Goal: Task Accomplishment & Management: Manage account settings

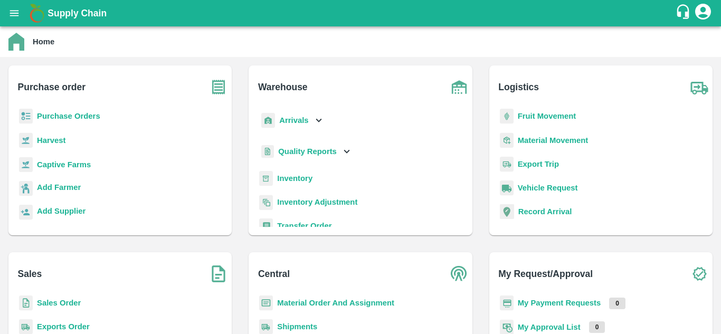
click at [83, 118] on b "Purchase Orders" at bounding box center [68, 116] width 63 height 8
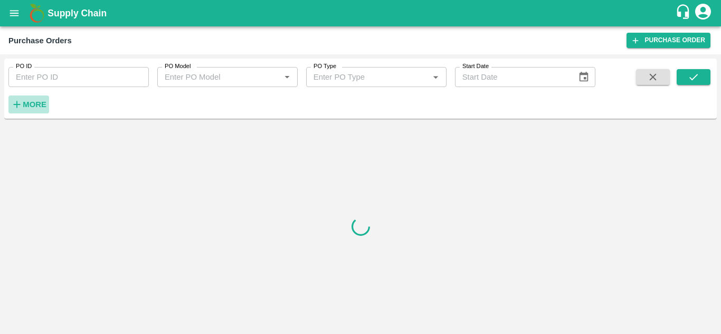
click at [15, 106] on icon "button" at bounding box center [17, 105] width 12 height 12
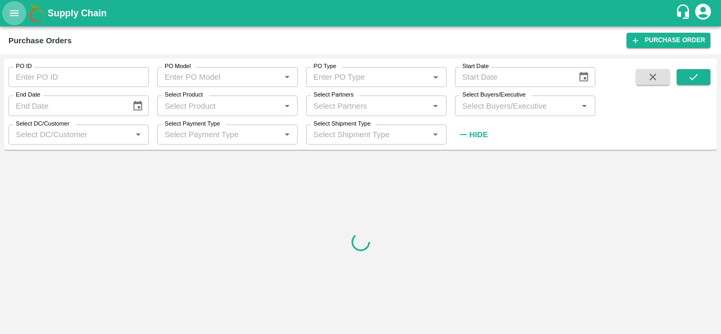
click at [12, 13] on icon "open drawer" at bounding box center [14, 13] width 12 height 12
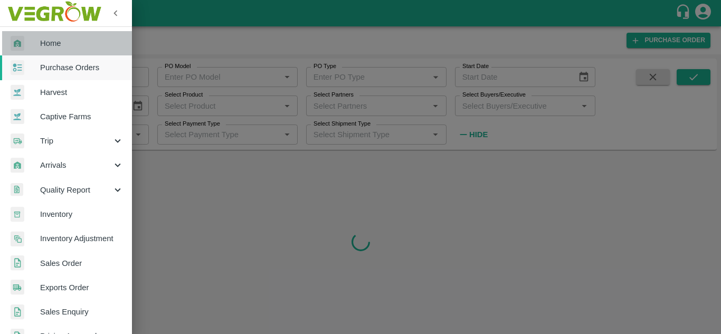
click at [69, 44] on span "Home" at bounding box center [81, 43] width 83 height 12
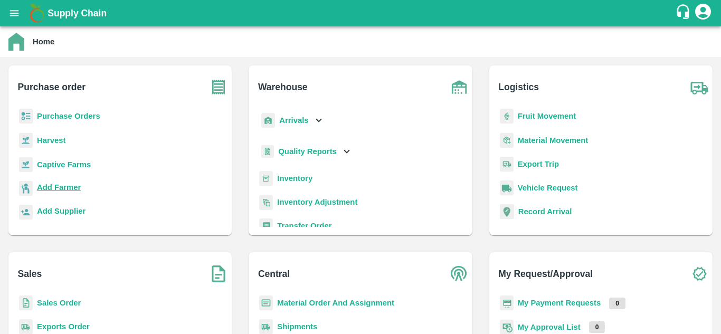
click at [60, 183] on b "Add Farmer" at bounding box center [59, 187] width 44 height 8
click at [73, 112] on b "Purchase Orders" at bounding box center [68, 116] width 63 height 8
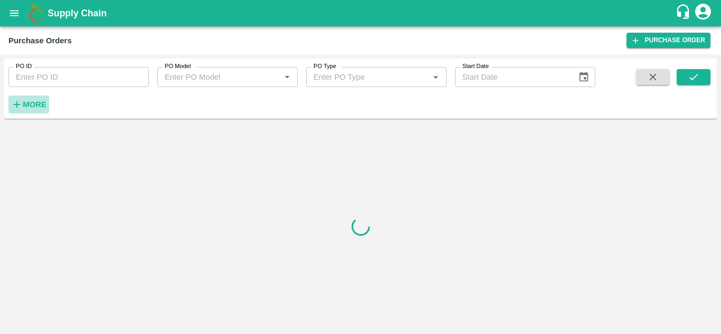
click at [36, 107] on strong "More" at bounding box center [35, 104] width 24 height 8
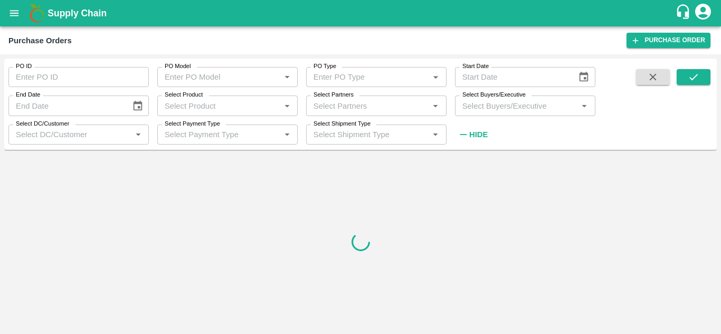
click at [504, 109] on input "Select Buyers/Executive" at bounding box center [516, 106] width 117 height 14
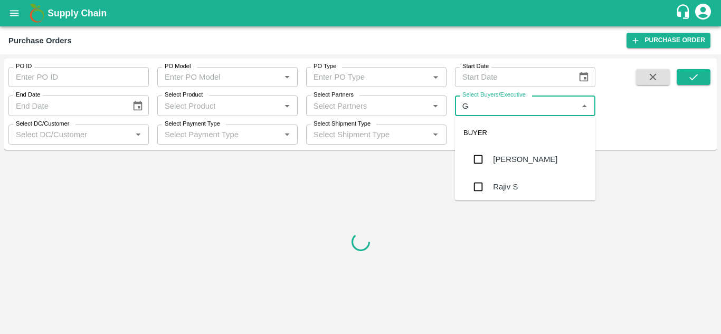
type input "GU"
click at [478, 188] on input "checkbox" at bounding box center [478, 186] width 21 height 21
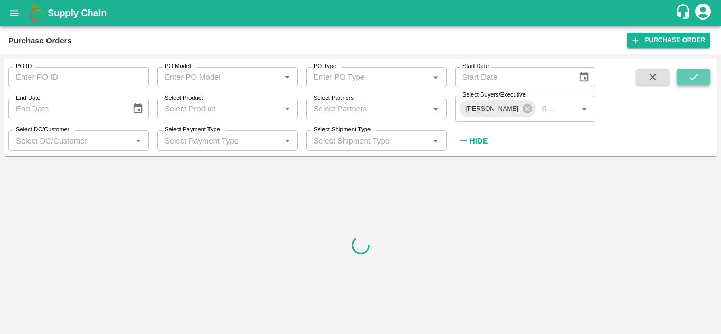
click at [704, 79] on button "submit" at bounding box center [694, 77] width 34 height 16
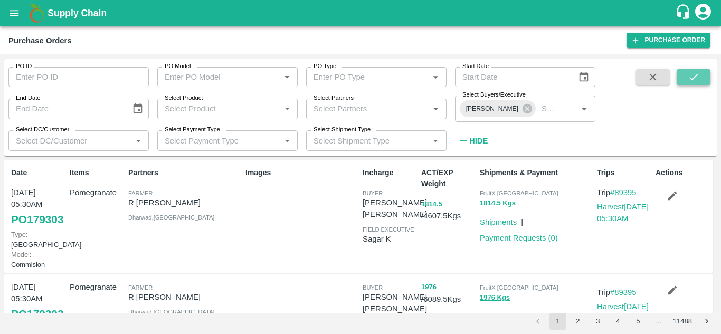
click at [701, 80] on button "submit" at bounding box center [694, 77] width 34 height 16
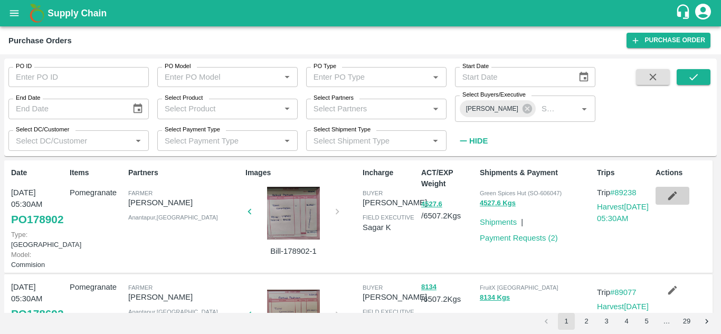
click at [674, 196] on icon "button" at bounding box center [673, 196] width 12 height 12
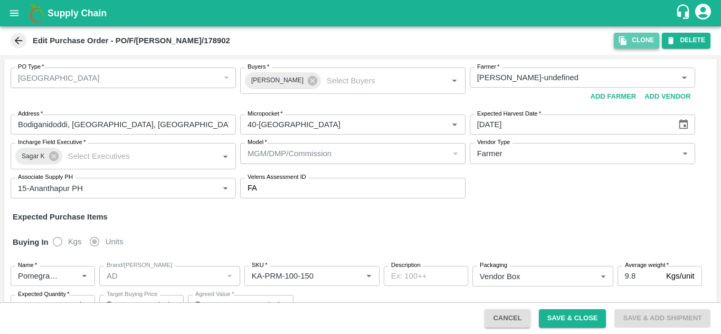
click at [641, 42] on button "Clone" at bounding box center [636, 40] width 45 height 15
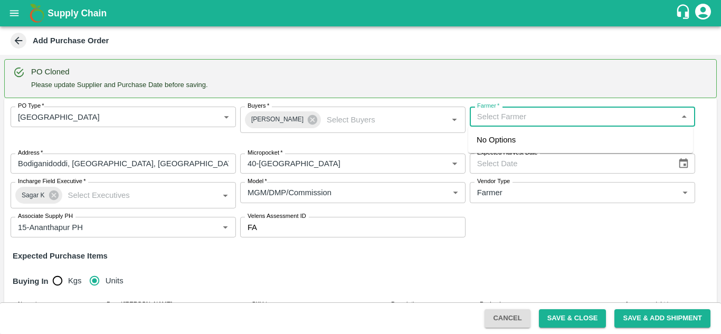
click at [507, 123] on input "Farmer   *" at bounding box center [574, 117] width 202 height 14
click at [515, 141] on div "[PERSON_NAME], bengalore-9990894813([PERSON_NAME])" at bounding box center [581, 146] width 208 height 24
type input "[PERSON_NAME], bengalore-9990894813([PERSON_NAME])"
type input "doddthoguru, bengalore, electronic city, [GEOGRAPHIC_DATA]"
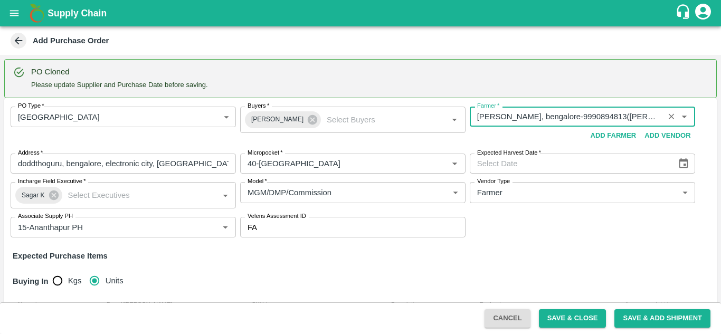
type input "[PERSON_NAME], bengalore-9990894813([PERSON_NAME])"
click at [679, 169] on icon "Choose date" at bounding box center [684, 164] width 12 height 12
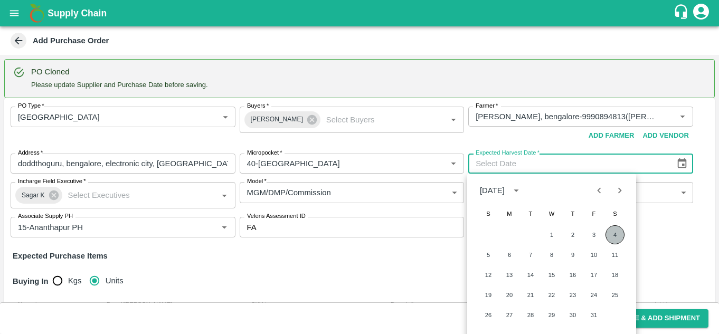
click at [618, 229] on button "4" at bounding box center [615, 234] width 19 height 19
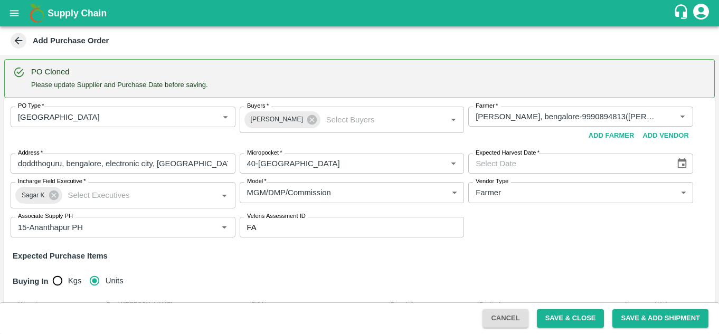
click at [607, 213] on button "4" at bounding box center [599, 208] width 14 height 11
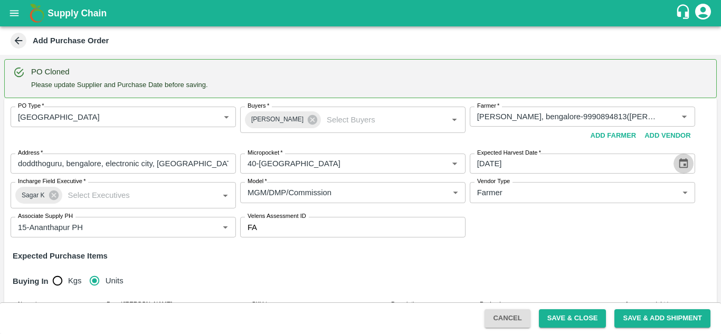
click at [679, 167] on icon "Choose date, selected date is Oct 4, 2025" at bounding box center [684, 164] width 12 height 12
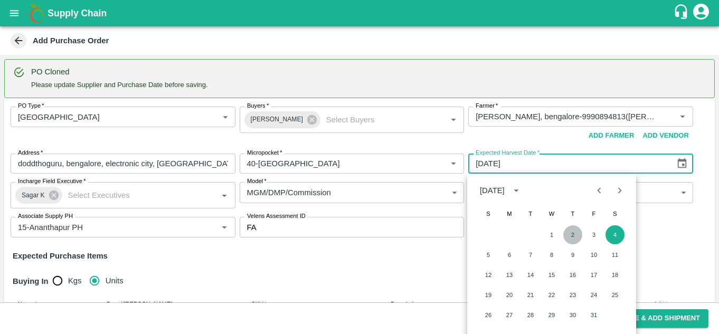
click at [575, 236] on button "2" at bounding box center [572, 234] width 19 height 19
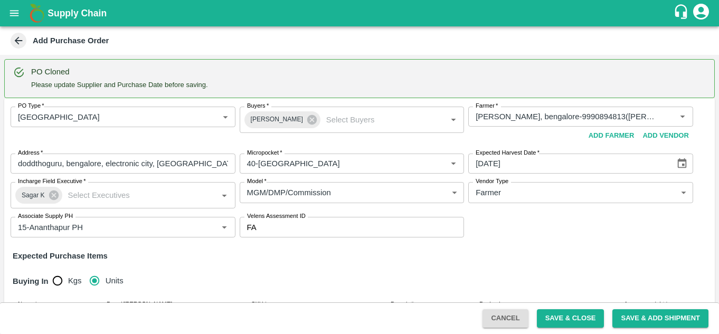
type input "[DATE]"
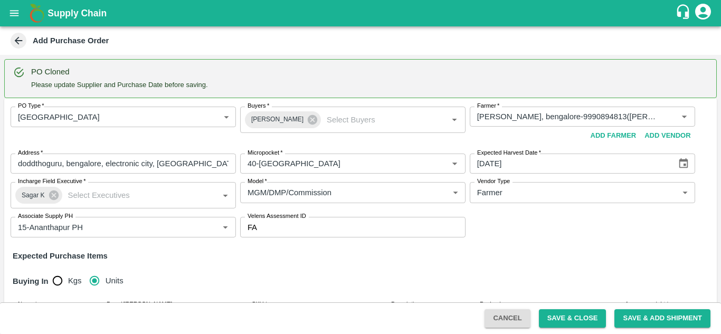
scroll to position [127, 0]
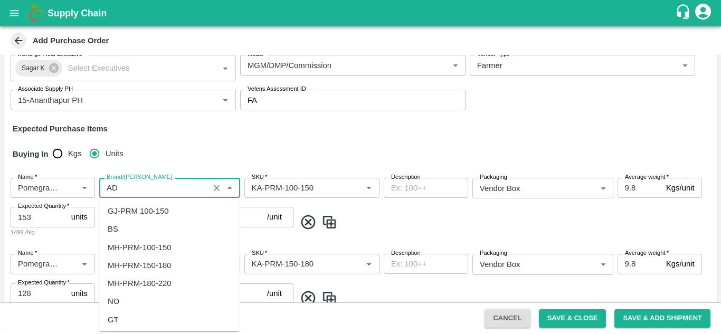
click at [178, 189] on input "Brand/[PERSON_NAME]" at bounding box center [153, 188] width 103 height 14
click at [131, 233] on div "SR" at bounding box center [169, 229] width 140 height 18
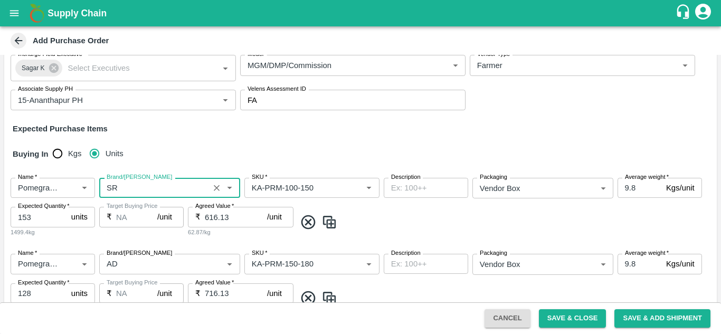
scroll to position [232, 0]
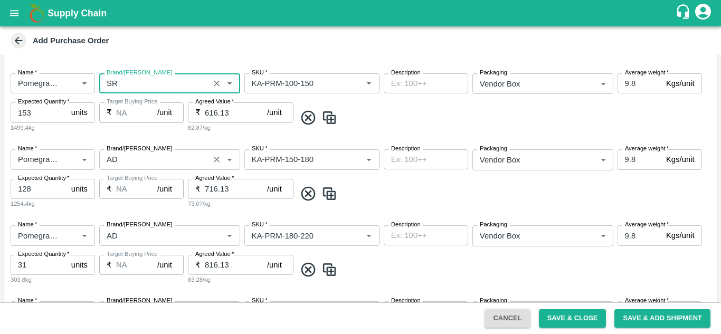
type input "SR"
click at [181, 155] on input "Brand/[PERSON_NAME]" at bounding box center [153, 160] width 103 height 14
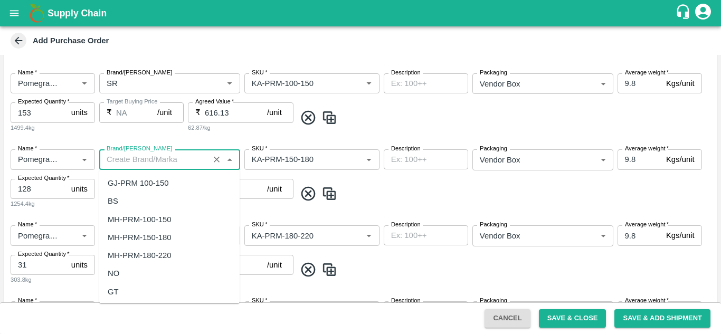
scroll to position [0, 0]
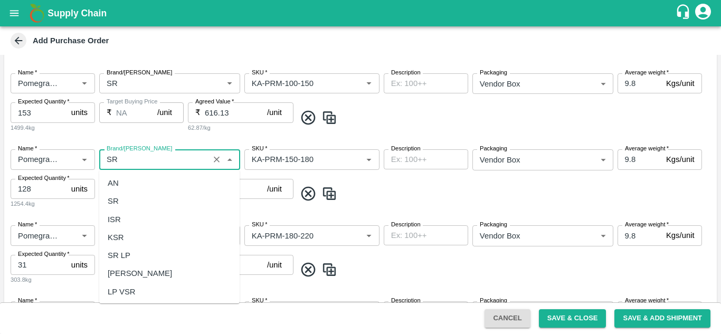
click at [126, 201] on div "SR" at bounding box center [169, 201] width 140 height 18
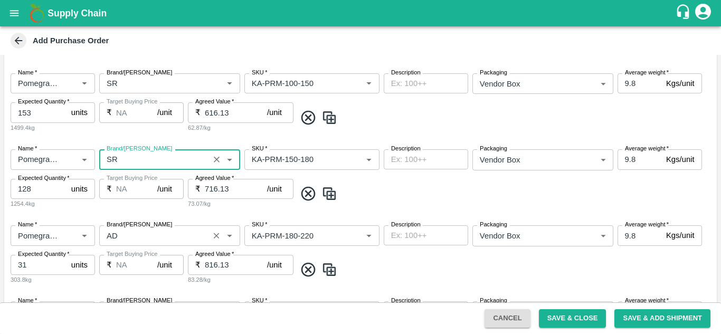
type input "SR"
click at [152, 231] on input "Brand/[PERSON_NAME]" at bounding box center [153, 236] width 103 height 14
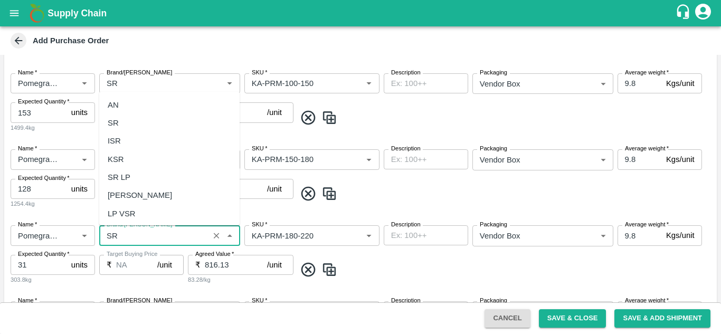
click at [131, 128] on div "SR" at bounding box center [169, 123] width 140 height 18
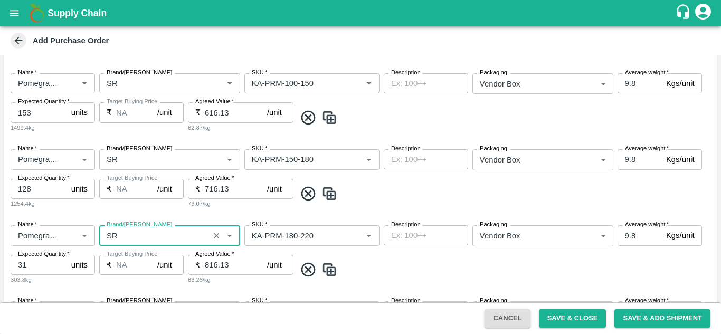
scroll to position [303, 0]
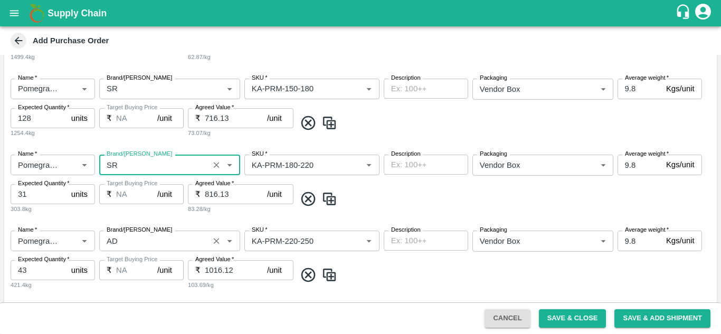
type input "SR"
click at [134, 247] on input "Brand/[PERSON_NAME]" at bounding box center [153, 241] width 103 height 14
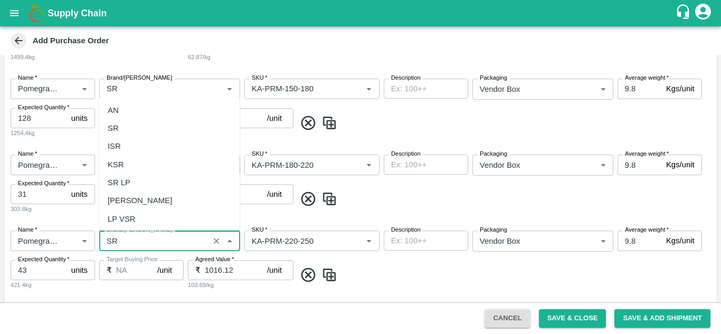
scroll to position [0, 0]
click at [126, 129] on div "SR" at bounding box center [169, 128] width 140 height 18
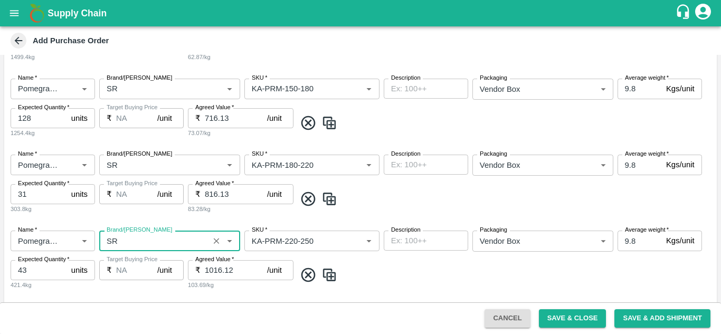
scroll to position [443, 0]
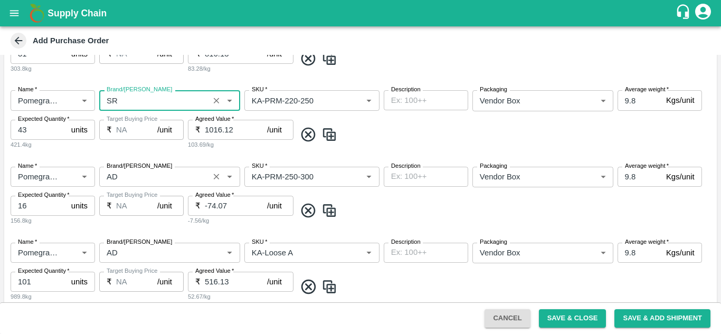
type input "SR"
click at [125, 177] on input "Brand/[PERSON_NAME]" at bounding box center [153, 177] width 103 height 14
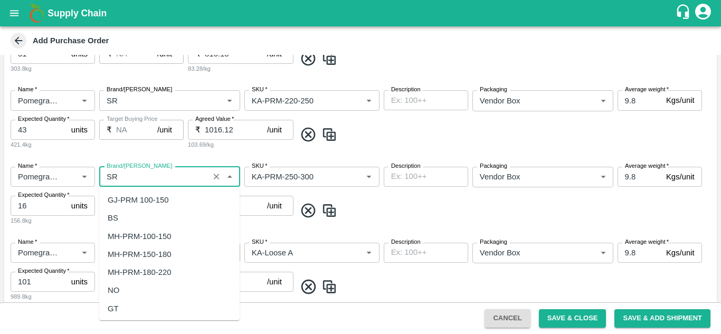
scroll to position [0, 0]
click at [127, 216] on div "SR" at bounding box center [169, 218] width 140 height 18
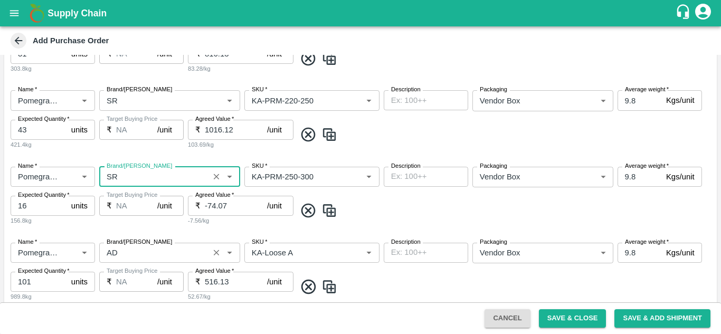
type input "SR"
click at [135, 255] on input "Brand/[PERSON_NAME]" at bounding box center [153, 253] width 103 height 14
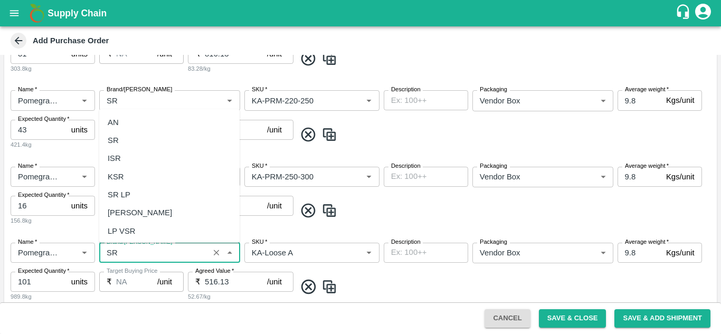
click at [109, 134] on div "SR" at bounding box center [169, 140] width 140 height 18
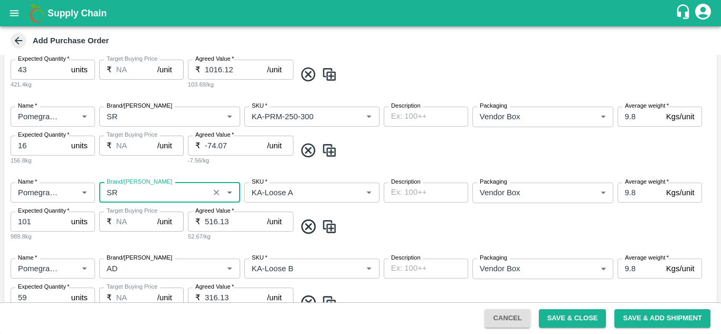
scroll to position [505, 0]
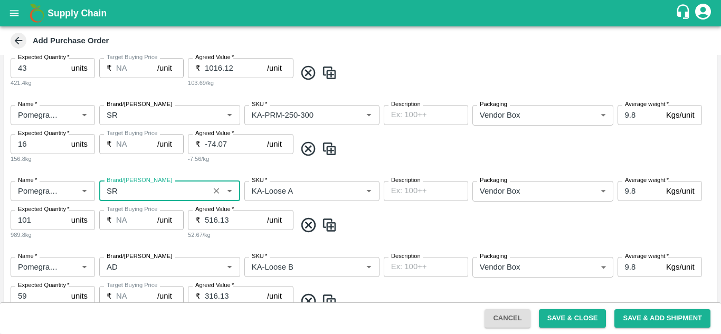
type input "SR"
click at [131, 279] on div "Name   * Name   * Brand/[PERSON_NAME]/[PERSON_NAME]   * SKU   * Description x D…" at bounding box center [360, 287] width 713 height 76
click at [134, 275] on div "Brand/[PERSON_NAME]" at bounding box center [169, 267] width 141 height 20
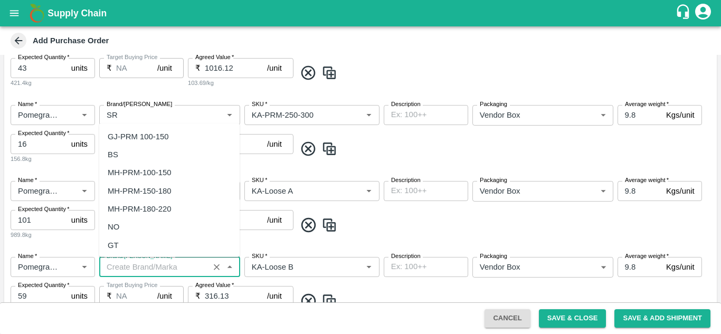
scroll to position [0, 0]
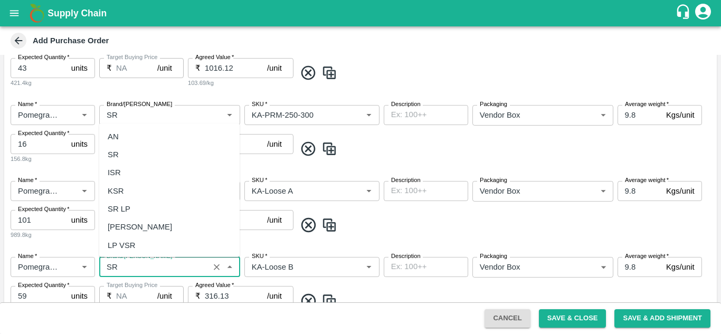
click at [131, 160] on div "SR" at bounding box center [169, 155] width 140 height 18
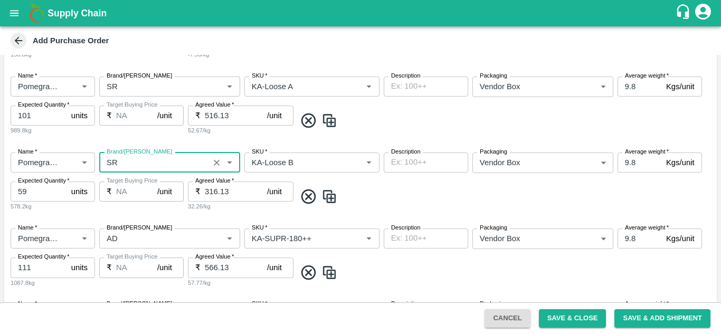
scroll to position [611, 0]
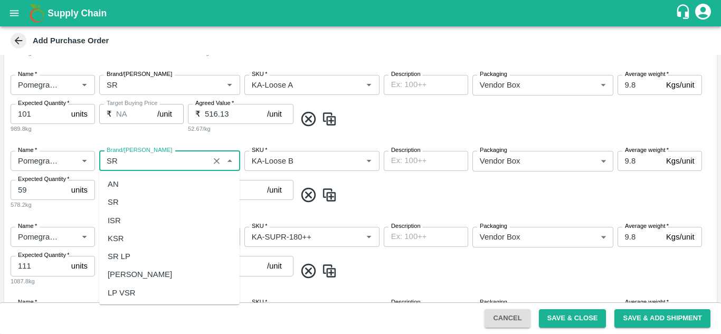
click at [114, 197] on div "SR" at bounding box center [113, 202] width 11 height 12
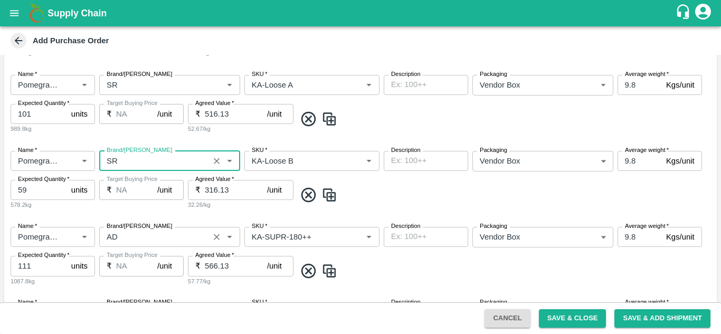
type input "SR"
click at [123, 241] on input "Brand/[PERSON_NAME]" at bounding box center [153, 237] width 103 height 14
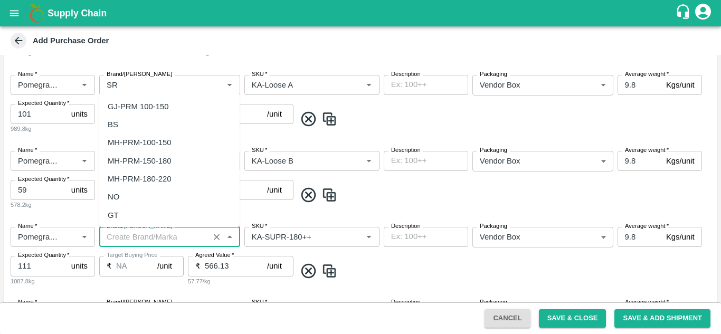
scroll to position [0, 0]
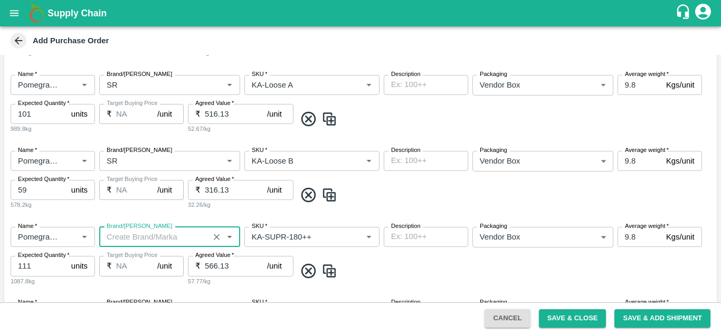
click at [127, 242] on input "Brand/[PERSON_NAME]" at bounding box center [153, 237] width 103 height 14
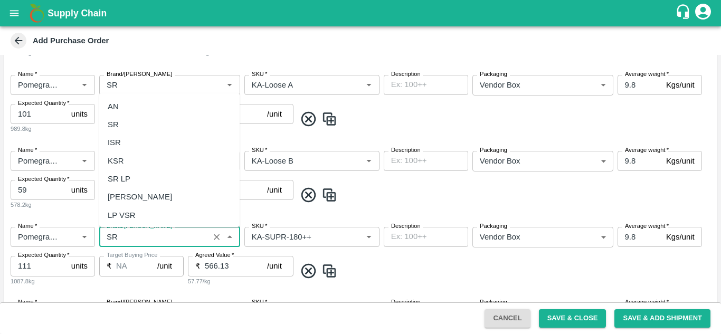
click at [145, 118] on div "SR" at bounding box center [169, 125] width 140 height 18
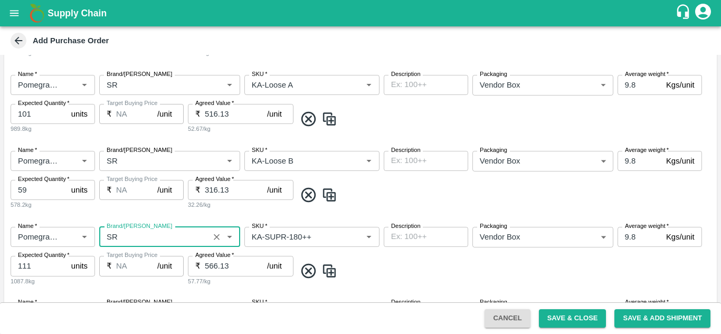
scroll to position [703, 0]
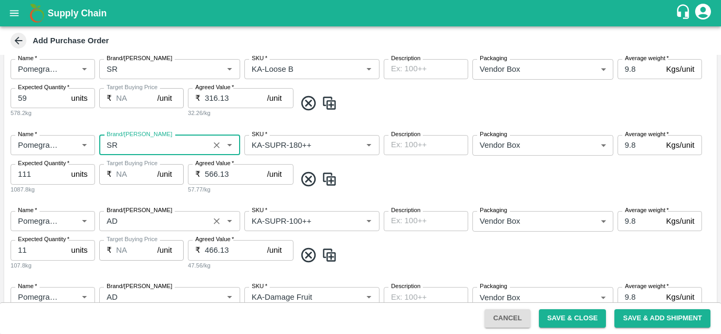
type input "SR"
click at [156, 224] on input "Brand/[PERSON_NAME]" at bounding box center [153, 221] width 103 height 14
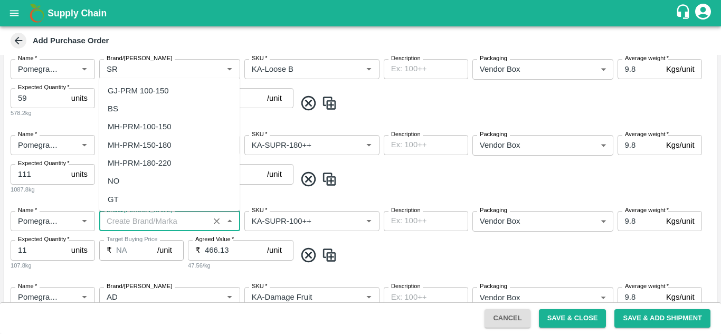
scroll to position [0, 0]
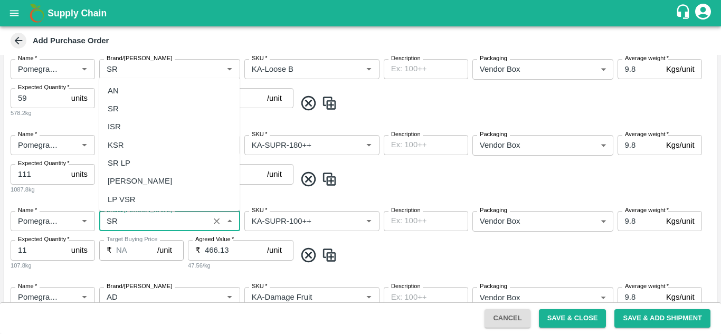
click at [132, 110] on div "SR" at bounding box center [169, 109] width 140 height 18
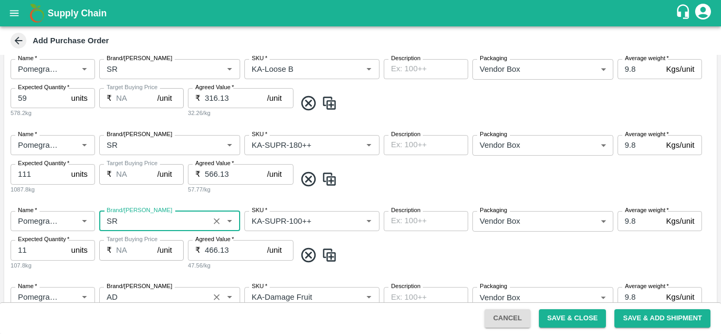
scroll to position [767, 0]
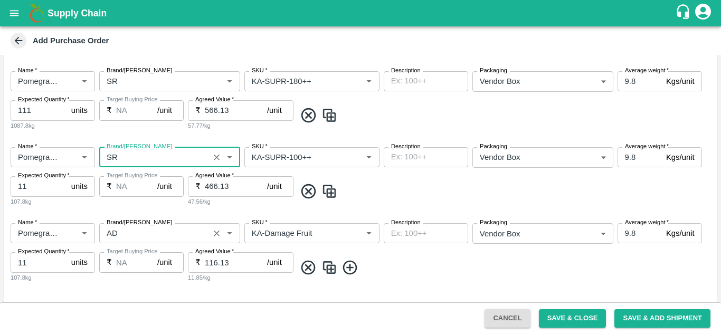
type input "SR"
click at [134, 235] on input "Brand/[PERSON_NAME]" at bounding box center [153, 233] width 103 height 14
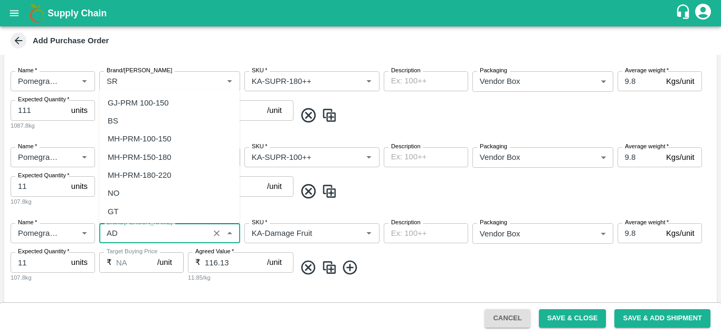
type input "\"
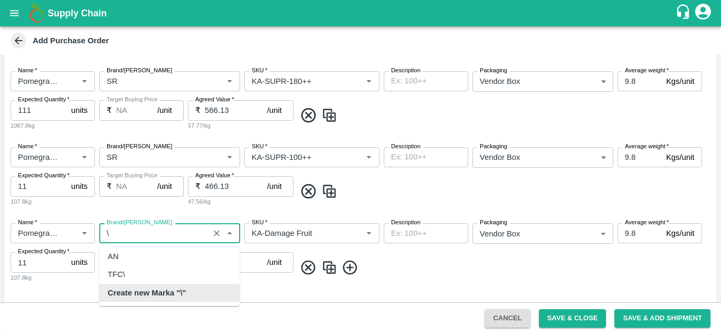
scroll to position [0, 0]
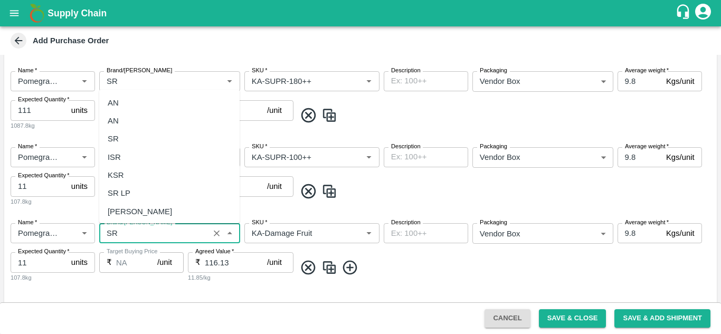
click at [142, 142] on div "SR" at bounding box center [169, 139] width 140 height 18
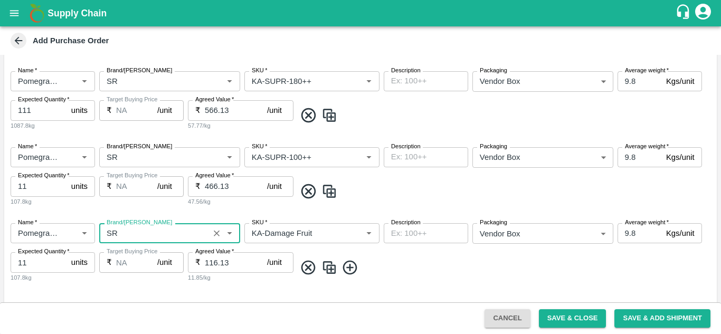
type input "SR"
click at [412, 263] on span at bounding box center [504, 267] width 417 height 17
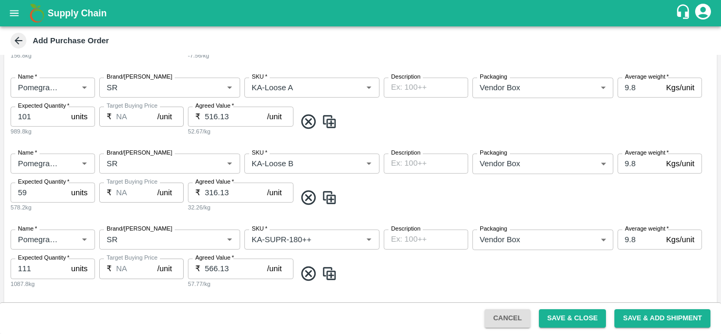
scroll to position [864, 0]
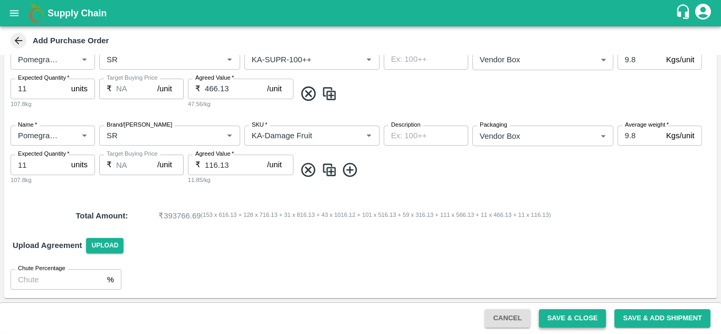
click at [575, 325] on button "Save & Close" at bounding box center [573, 318] width 68 height 18
click at [595, 314] on button "Save & Close" at bounding box center [573, 318] width 68 height 18
click at [16, 10] on icon "open drawer" at bounding box center [14, 13] width 12 height 12
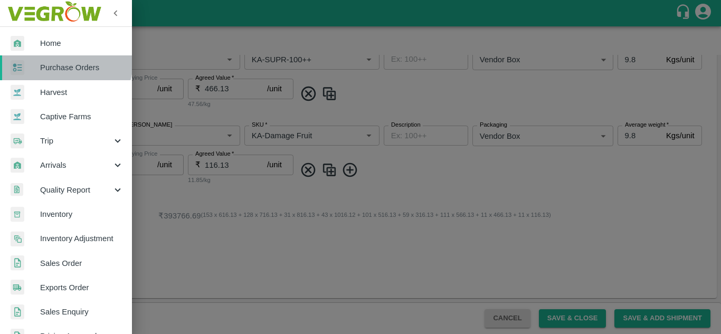
click at [58, 61] on link "Purchase Orders" at bounding box center [66, 67] width 132 height 24
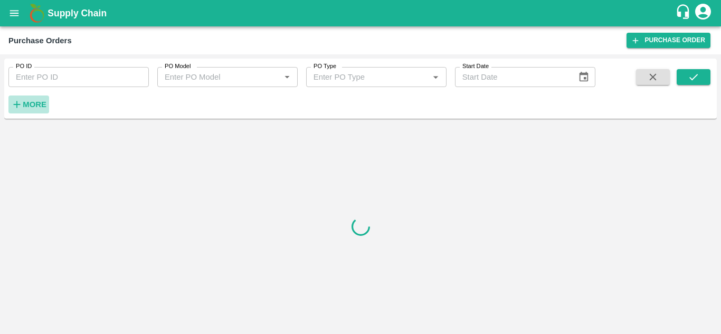
click at [36, 108] on strong "More" at bounding box center [35, 104] width 24 height 8
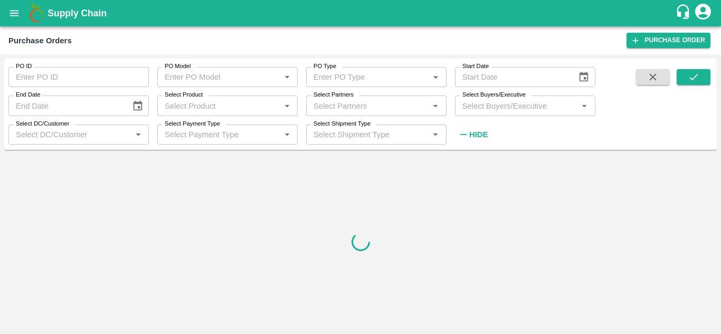
click at [532, 105] on input "Select Buyers/Executive" at bounding box center [516, 106] width 117 height 14
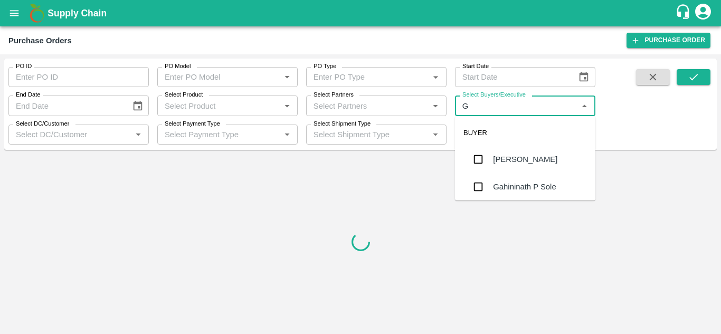
type input "GU"
click at [489, 185] on input "checkbox" at bounding box center [478, 186] width 21 height 21
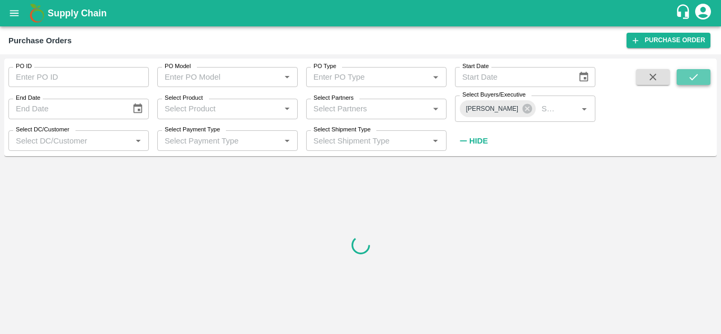
click at [698, 79] on icon "submit" at bounding box center [694, 77] width 12 height 12
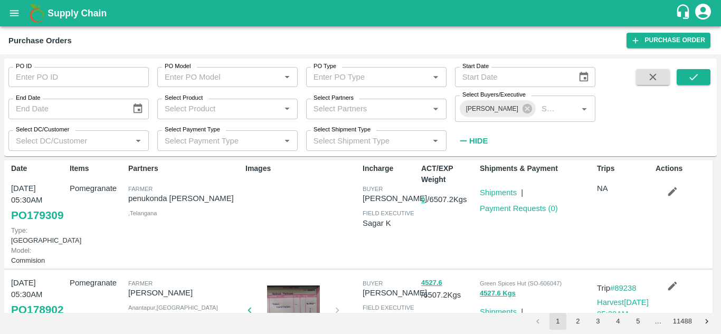
scroll to position [5, 0]
click at [493, 192] on link "Shipments" at bounding box center [498, 192] width 37 height 8
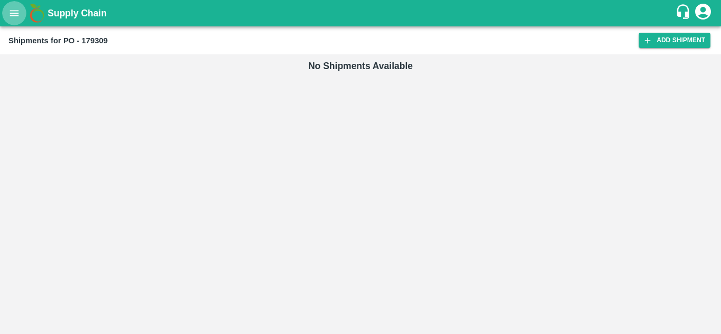
click at [17, 17] on icon "open drawer" at bounding box center [14, 13] width 12 height 12
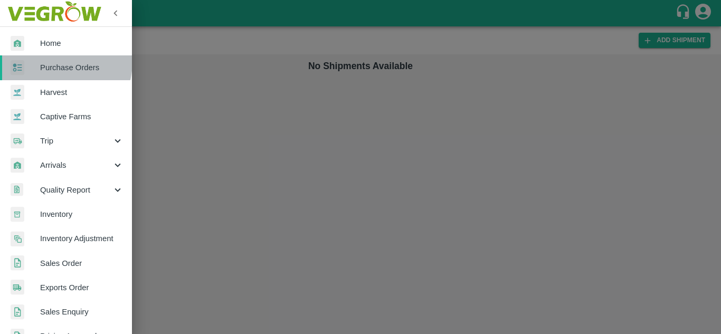
click at [48, 61] on link "Purchase Orders" at bounding box center [66, 67] width 132 height 24
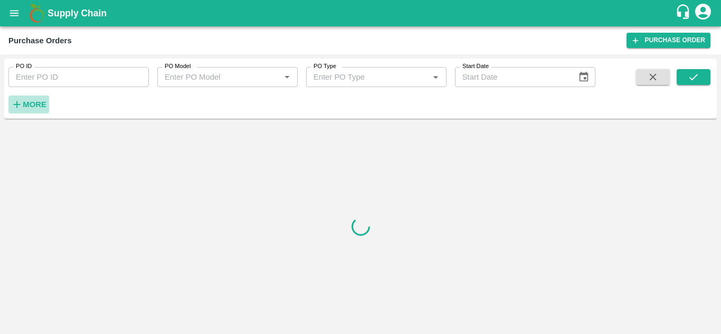
click at [38, 101] on strong "More" at bounding box center [35, 104] width 24 height 8
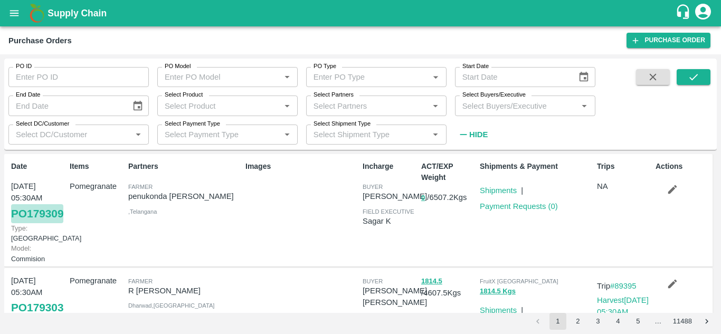
click at [35, 223] on link "PO 179309" at bounding box center [37, 213] width 52 height 19
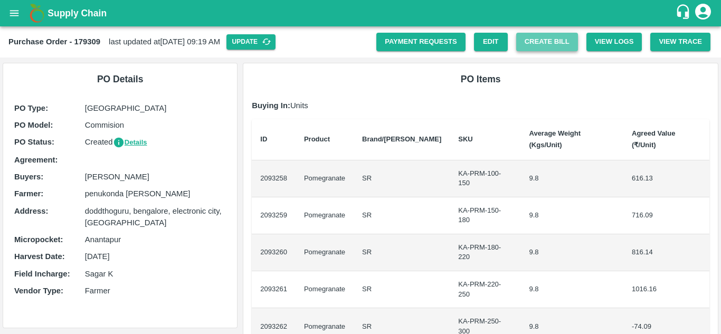
click at [555, 43] on button "Create Bill" at bounding box center [547, 42] width 62 height 18
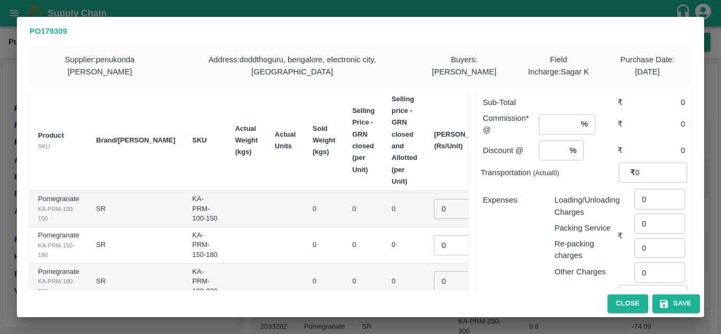
click at [608, 1] on div "PO 179309 Supplier : penukonda [PERSON_NAME] Address : [GEOGRAPHIC_DATA], [GEOG…" at bounding box center [360, 167] width 721 height 334
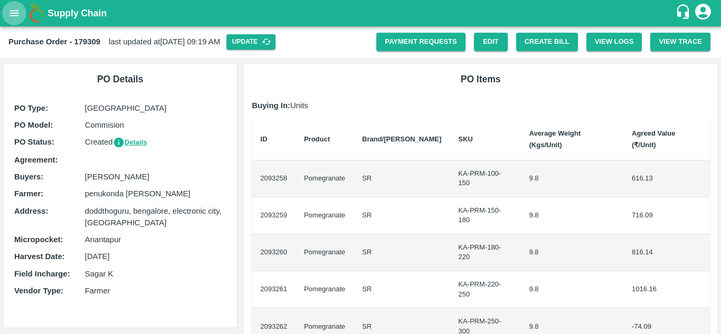
click at [16, 12] on icon "open drawer" at bounding box center [14, 13] width 12 height 12
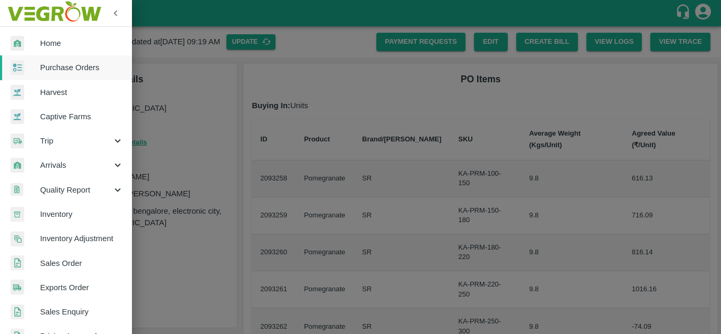
click at [51, 72] on span "Purchase Orders" at bounding box center [81, 68] width 83 height 12
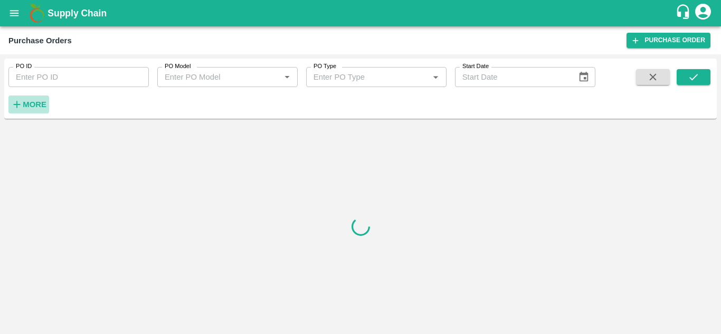
click at [43, 104] on strong "More" at bounding box center [35, 104] width 24 height 8
